Goal: Information Seeking & Learning: Learn about a topic

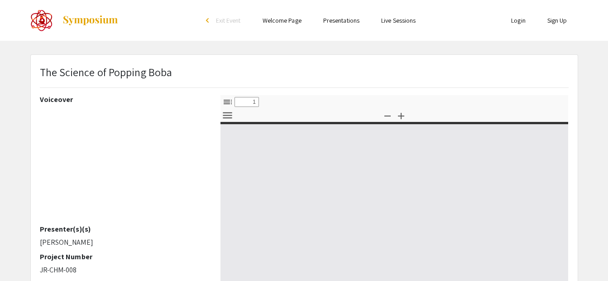
select select "custom"
type input "0"
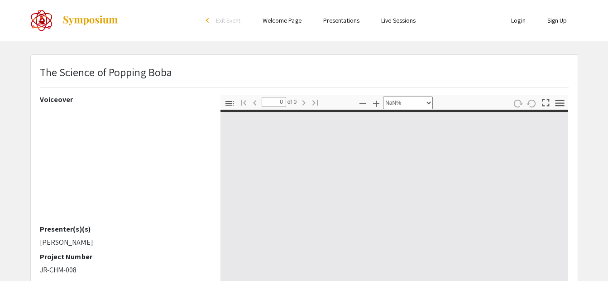
select select "auto"
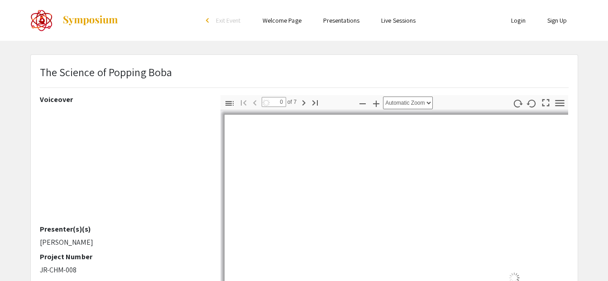
type input "1"
select select "auto"
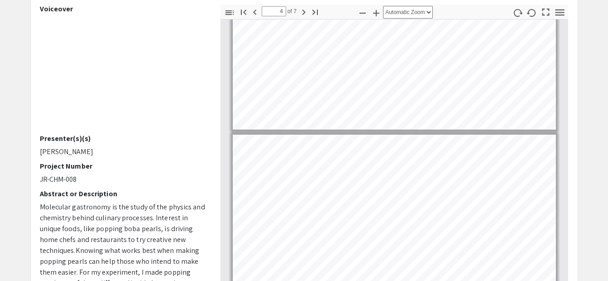
scroll to position [545, 0]
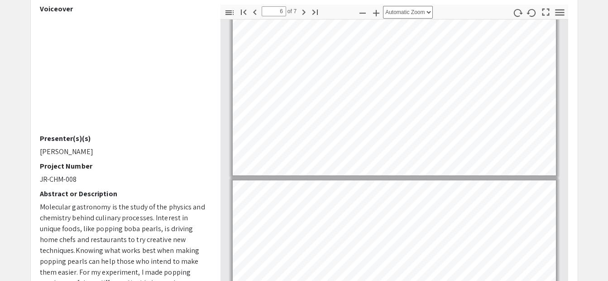
type input "7"
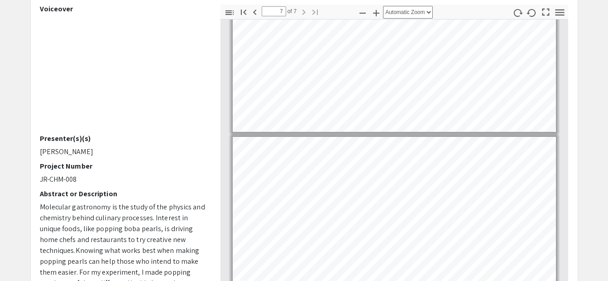
scroll to position [1007, 0]
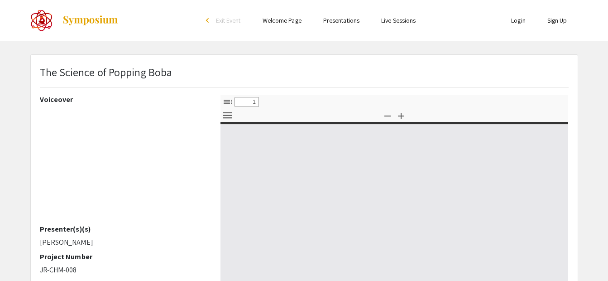
select select "custom"
type input "0"
select select "auto"
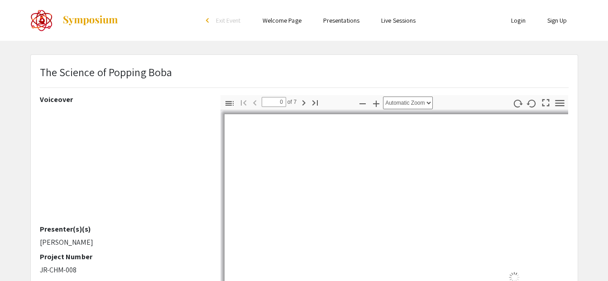
type input "1"
select select "auto"
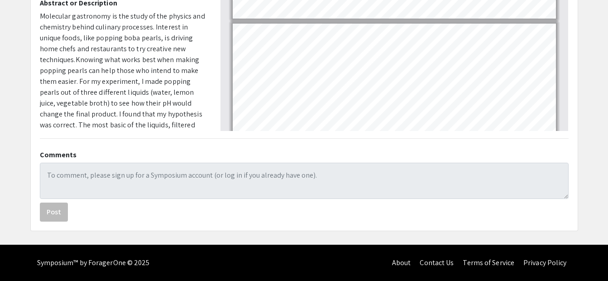
scroll to position [2, 0]
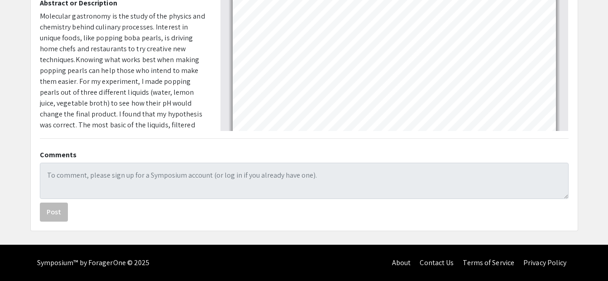
type input "1"
